Goal: Task Accomplishment & Management: Manage account settings

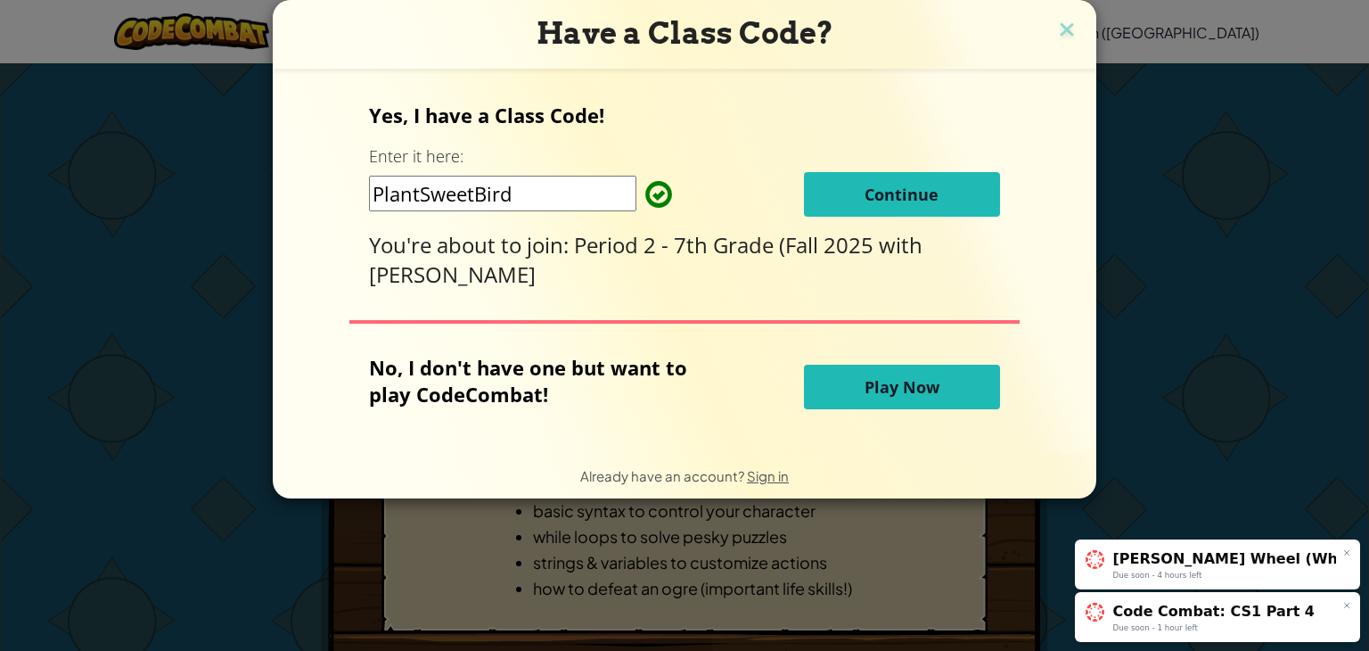
click at [891, 176] on button "Continue" at bounding box center [902, 194] width 196 height 45
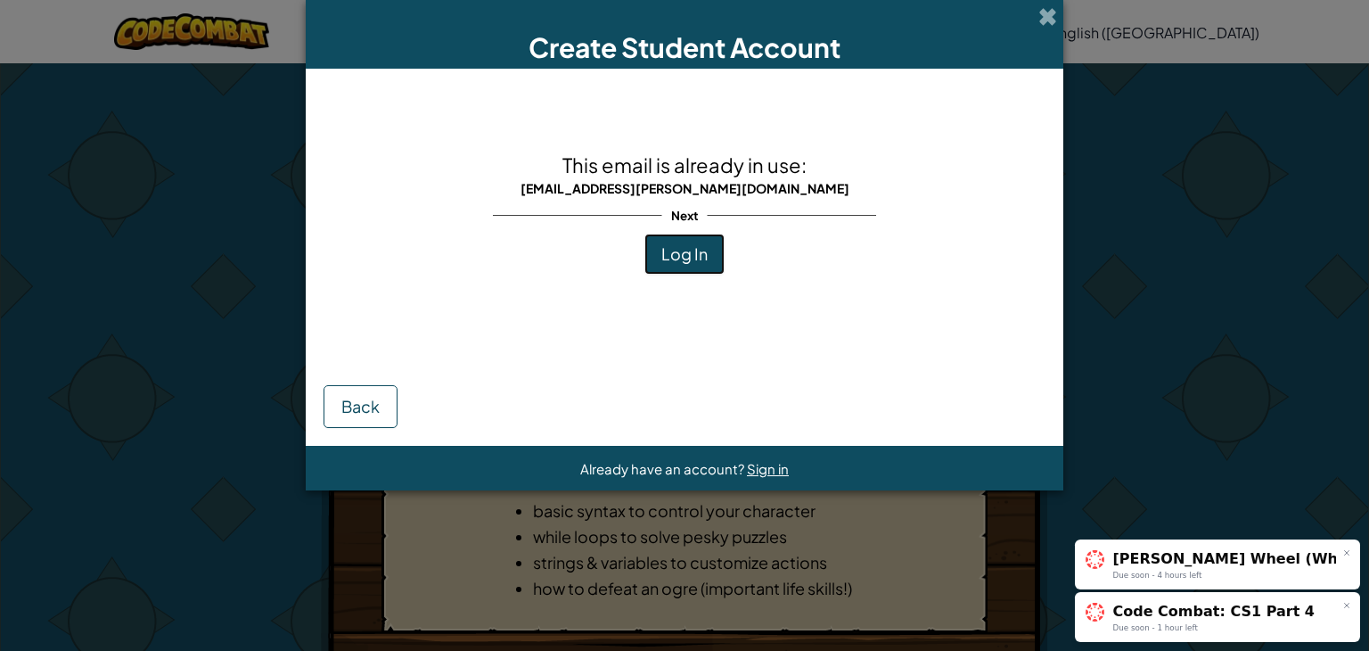
click at [707, 250] on span "Log In" at bounding box center [684, 253] width 46 height 21
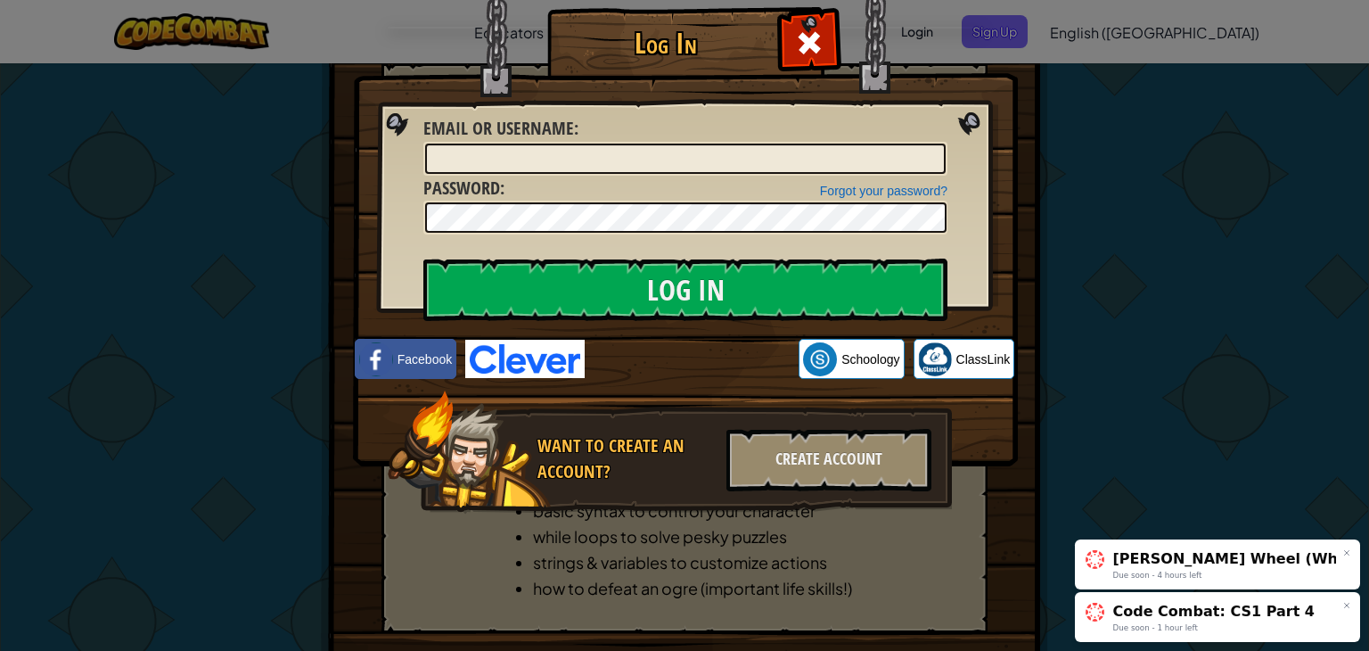
click at [693, 177] on div "Forgot your password? Password :" at bounding box center [685, 206] width 524 height 60
click at [685, 163] on input "Email or Username :" at bounding box center [685, 159] width 521 height 30
click at [816, 61] on div at bounding box center [809, 40] width 56 height 56
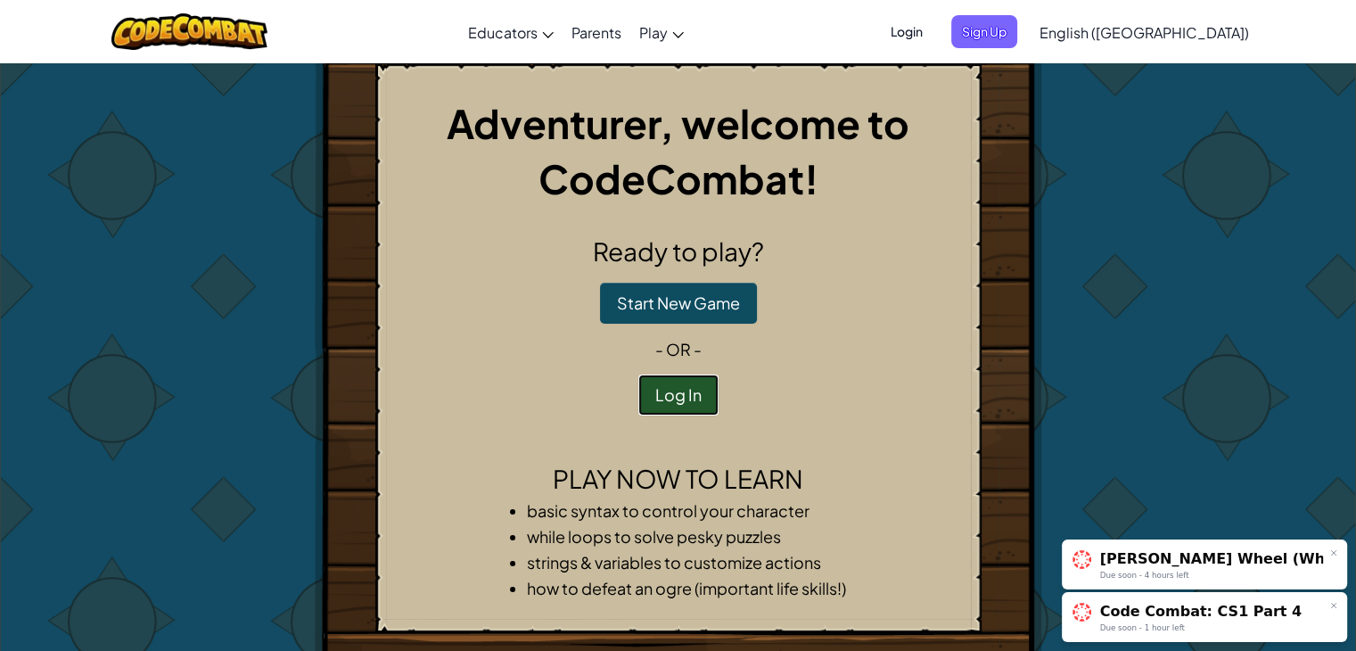
click at [693, 382] on button "Log In" at bounding box center [678, 394] width 80 height 41
